Goal: Information Seeking & Learning: Learn about a topic

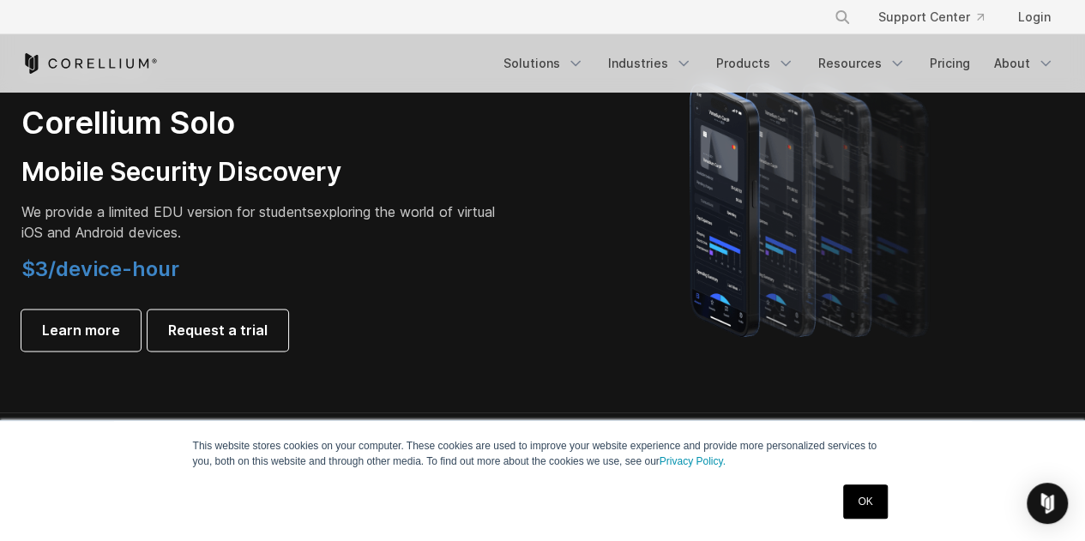
scroll to position [1262, 0]
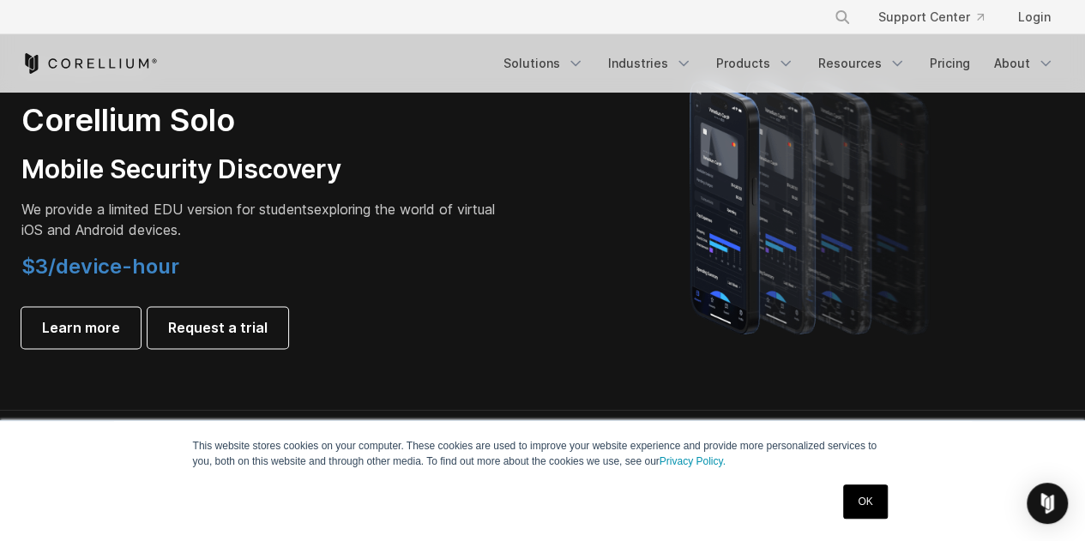
click at [868, 514] on link "OK" at bounding box center [865, 502] width 44 height 34
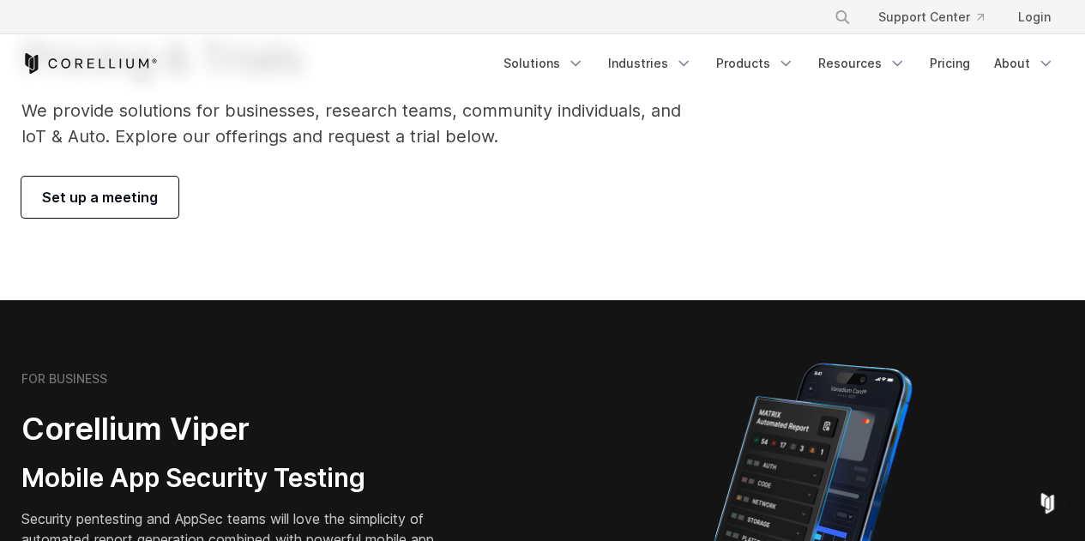
scroll to position [0, 0]
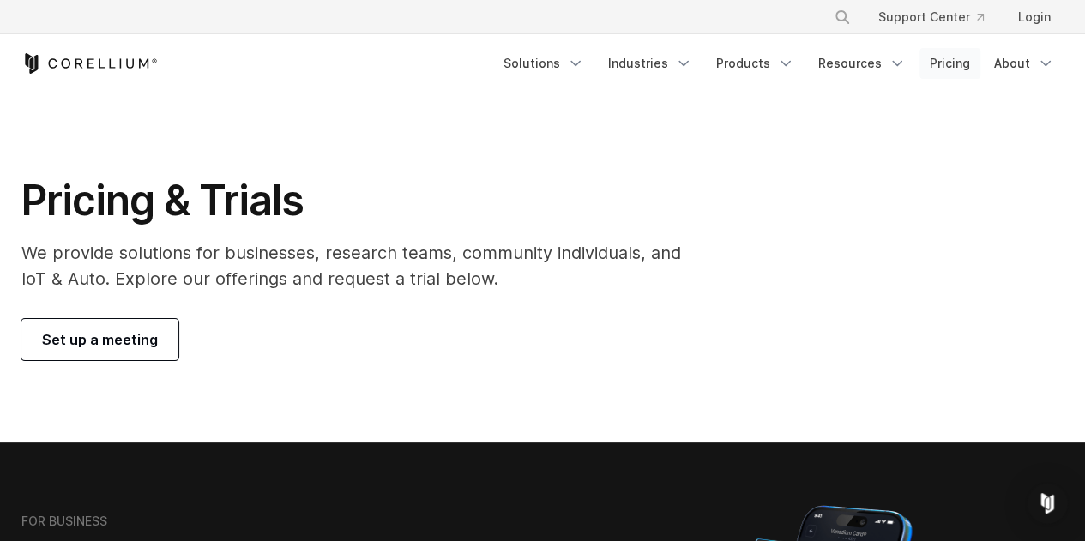
click at [951, 60] on link "Pricing" at bounding box center [950, 63] width 61 height 31
click at [580, 63] on polyline "Navigation Menu" at bounding box center [575, 64] width 9 height 4
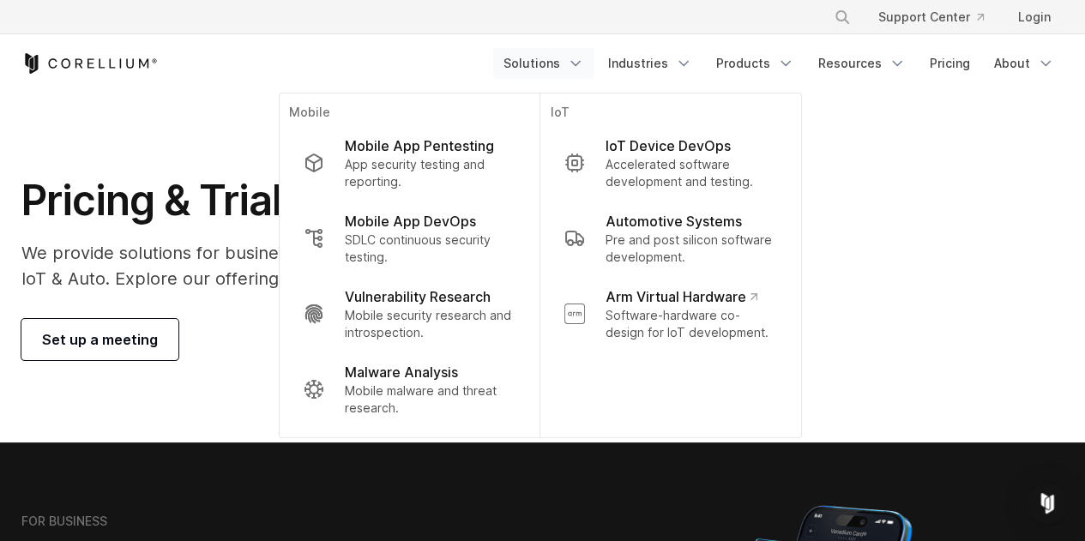
click at [580, 63] on polyline "Navigation Menu" at bounding box center [575, 64] width 9 height 4
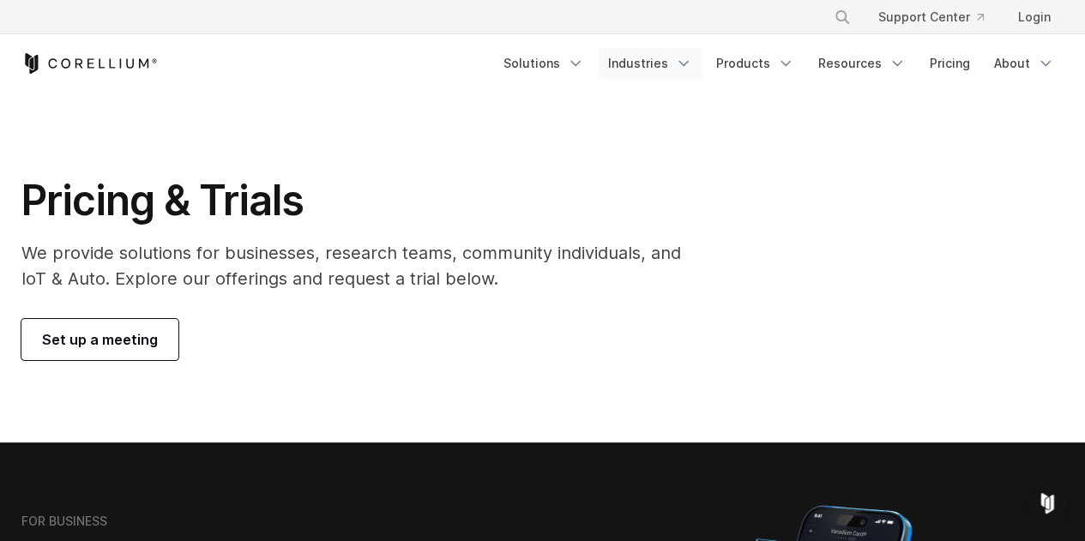
click at [692, 69] on icon "Navigation Menu" at bounding box center [683, 63] width 17 height 17
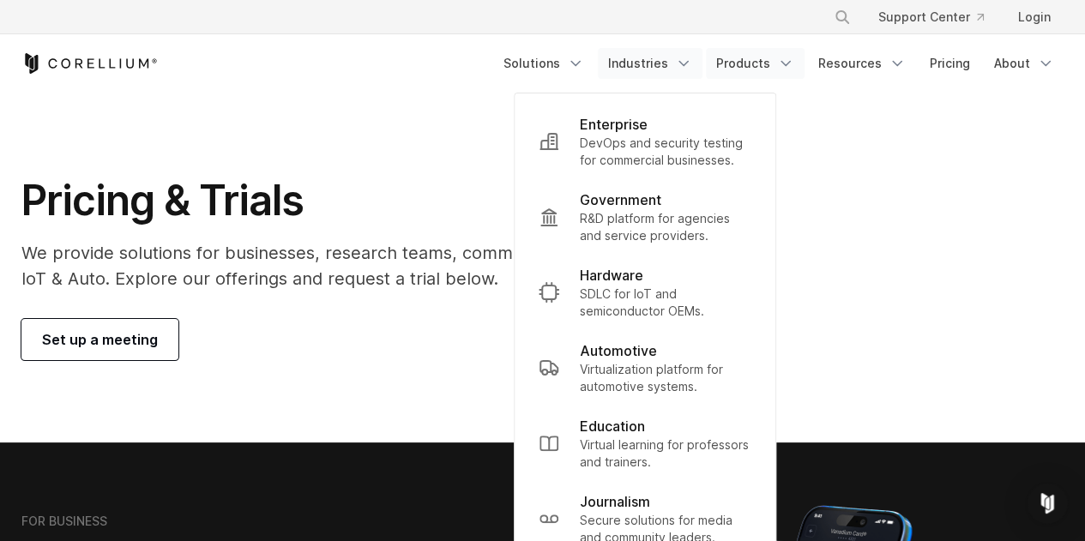
click at [787, 63] on icon "Navigation Menu" at bounding box center [785, 63] width 17 height 17
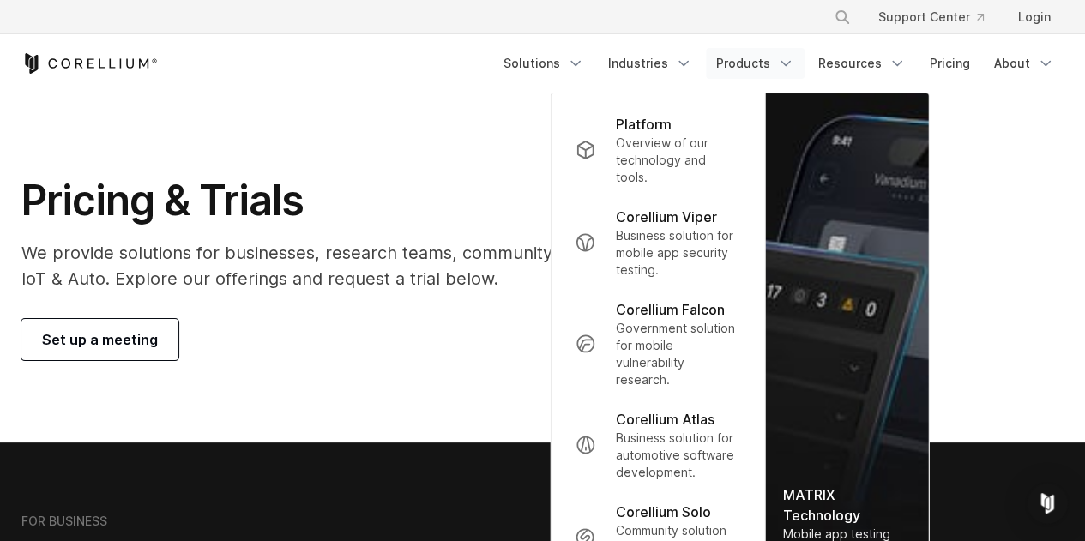
click at [968, 183] on div "Pricing & Trials We provide solutions for businesses, research teams, community…" at bounding box center [543, 267] width 1078 height 185
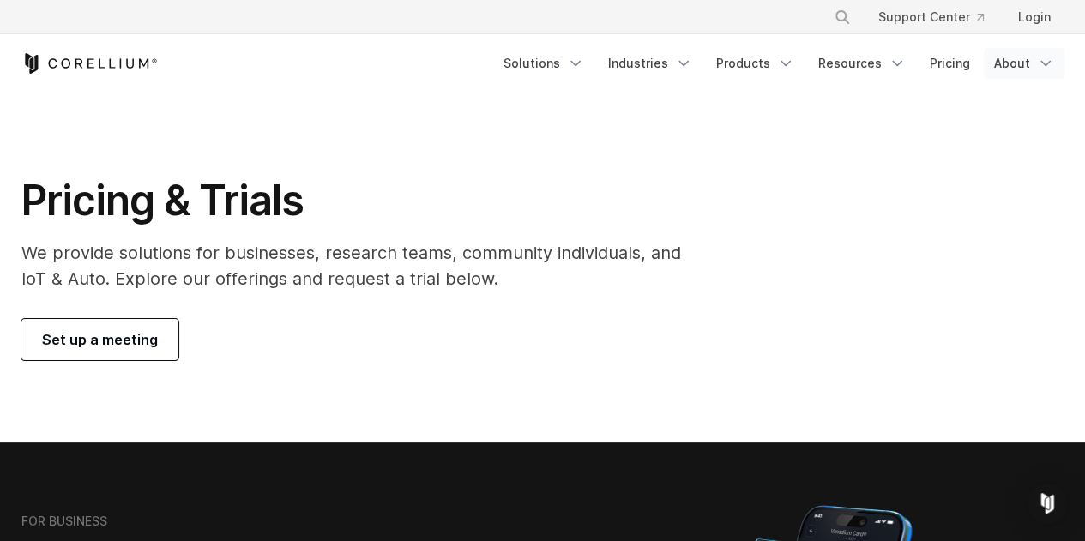
click at [1031, 65] on link "About" at bounding box center [1024, 63] width 81 height 31
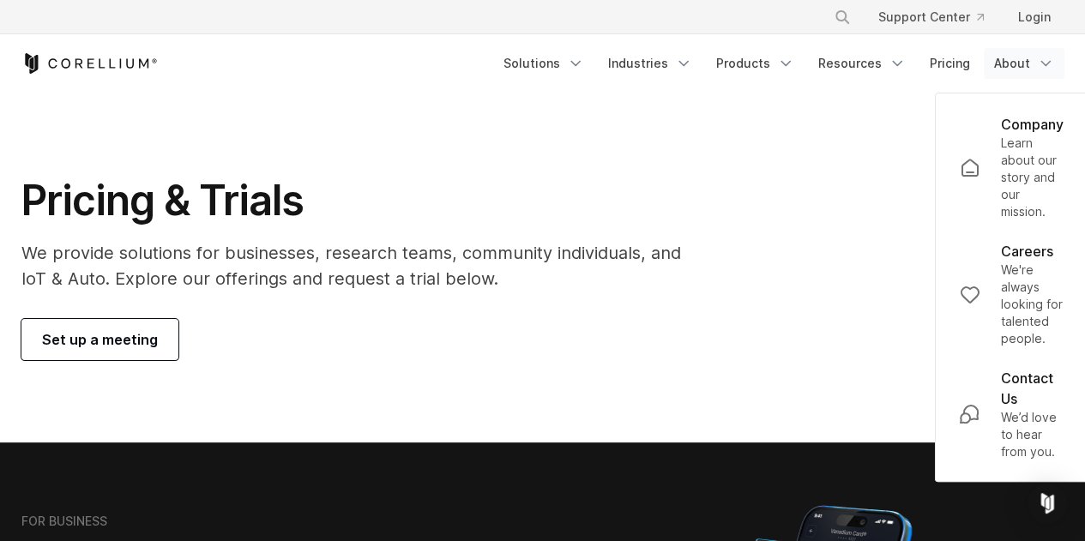
click at [1031, 65] on link "About" at bounding box center [1024, 63] width 81 height 31
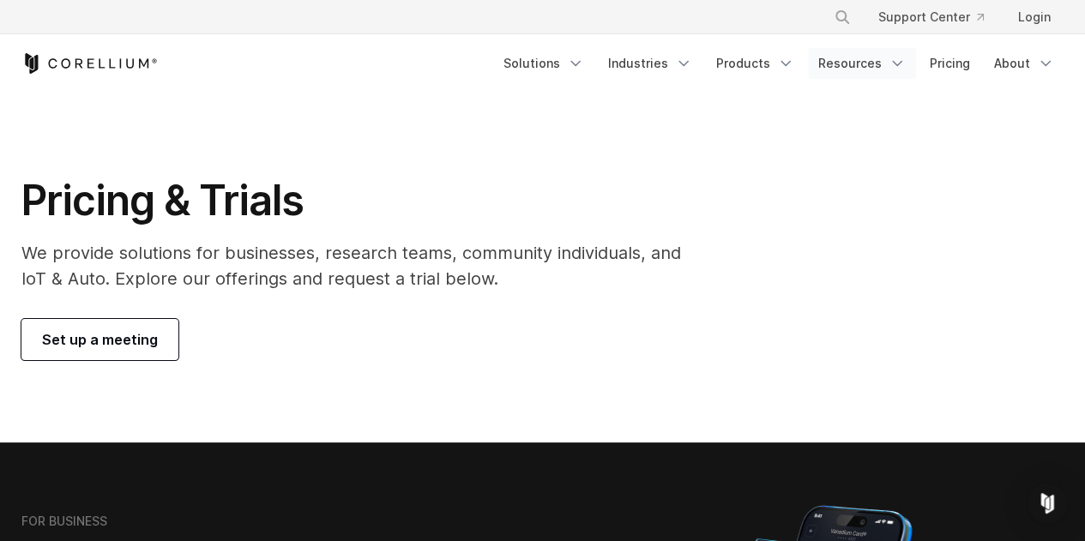
click at [887, 69] on link "Resources" at bounding box center [862, 63] width 108 height 31
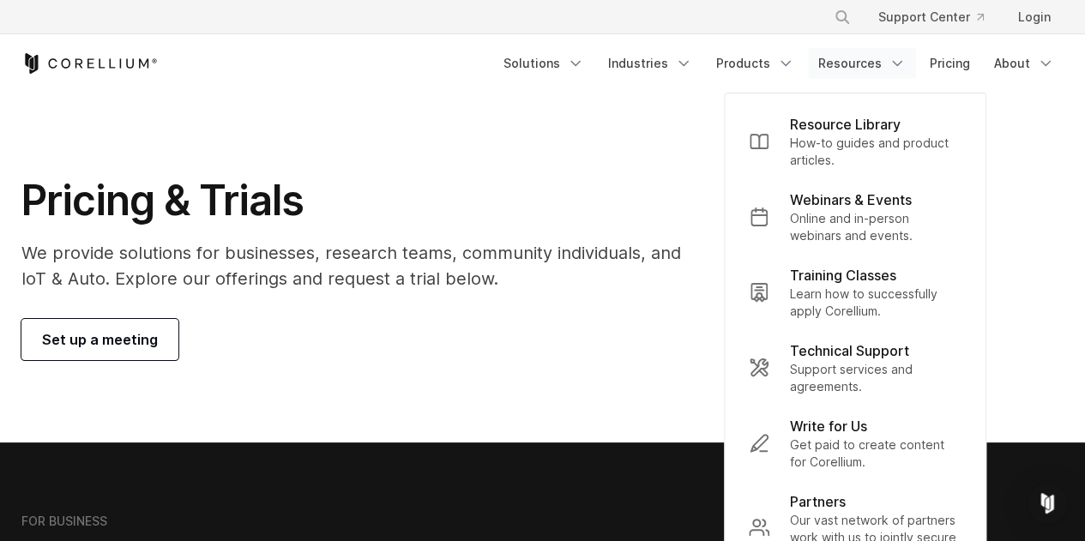
click at [679, 274] on p "We provide solutions for businesses, research teams, community individuals, and…" at bounding box center [363, 265] width 684 height 51
